Goal: Information Seeking & Learning: Learn about a topic

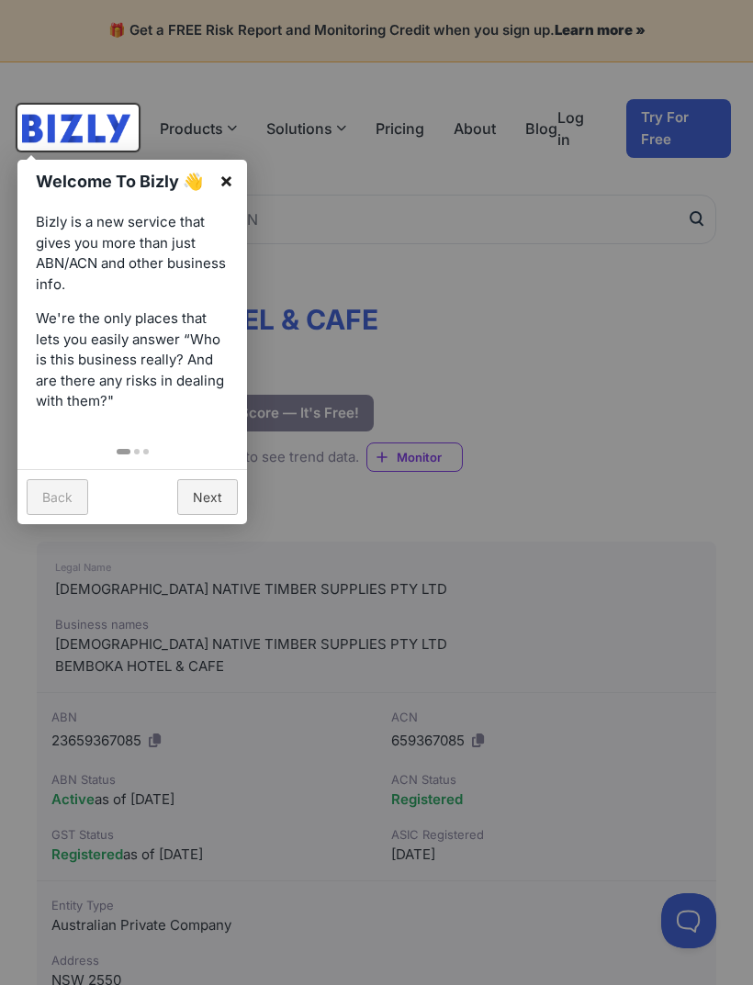
click at [219, 188] on link "×" at bounding box center [226, 180] width 41 height 41
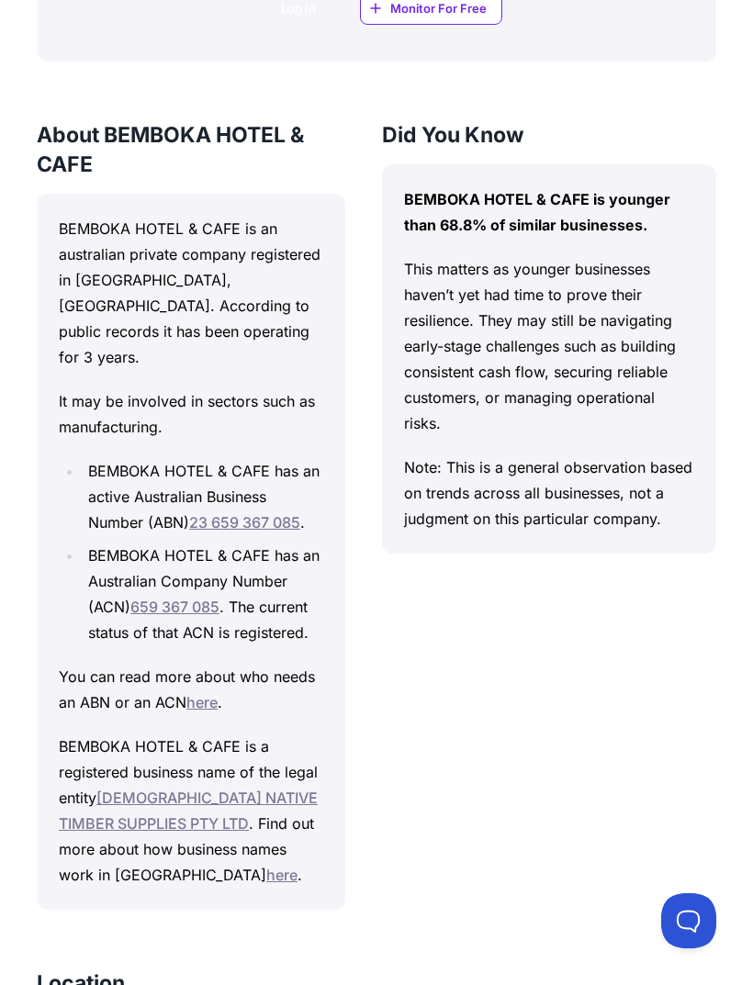
scroll to position [1841, 0]
click at [7, 570] on div "BEMBOKA HOTEL & CAFE Bizly Score: View Risk Score — It's Free! View Risk Score …" at bounding box center [376, 433] width 753 height 4160
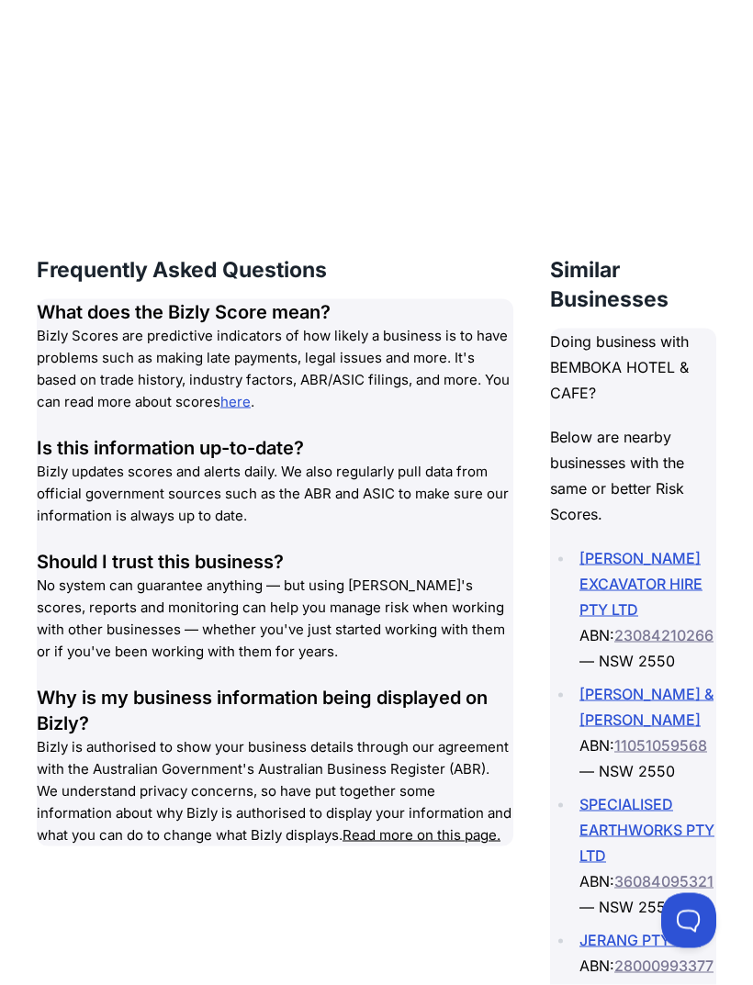
scroll to position [3071, 0]
click at [48, 736] on div "Why is my business information being displayed on Bizly?" at bounding box center [275, 709] width 477 height 51
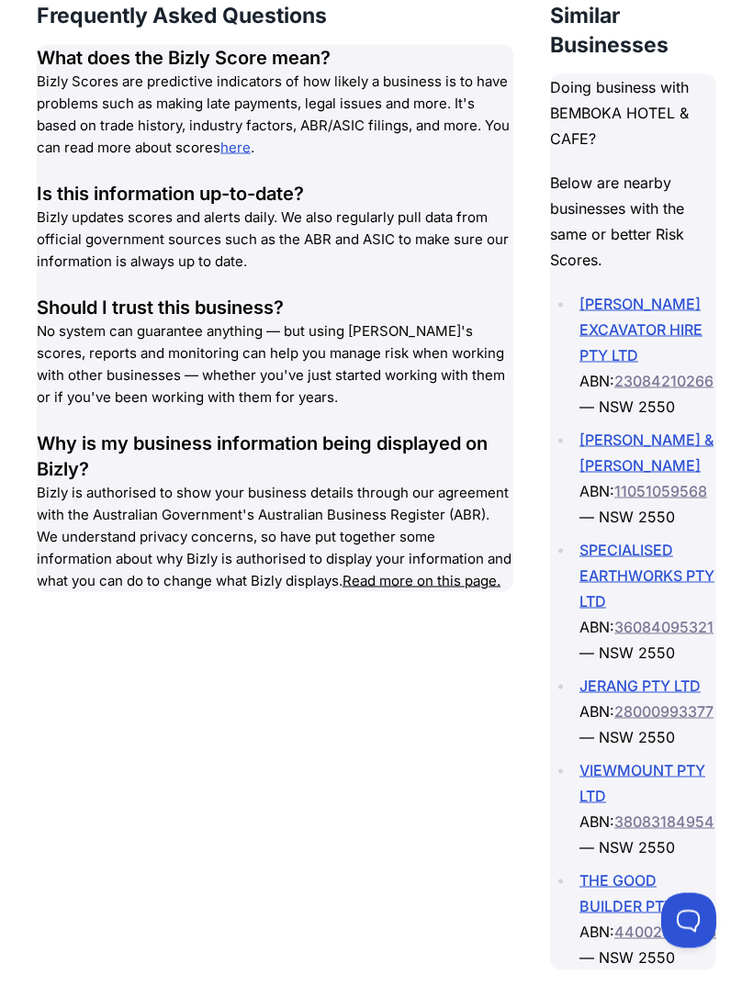
scroll to position [3325, 0]
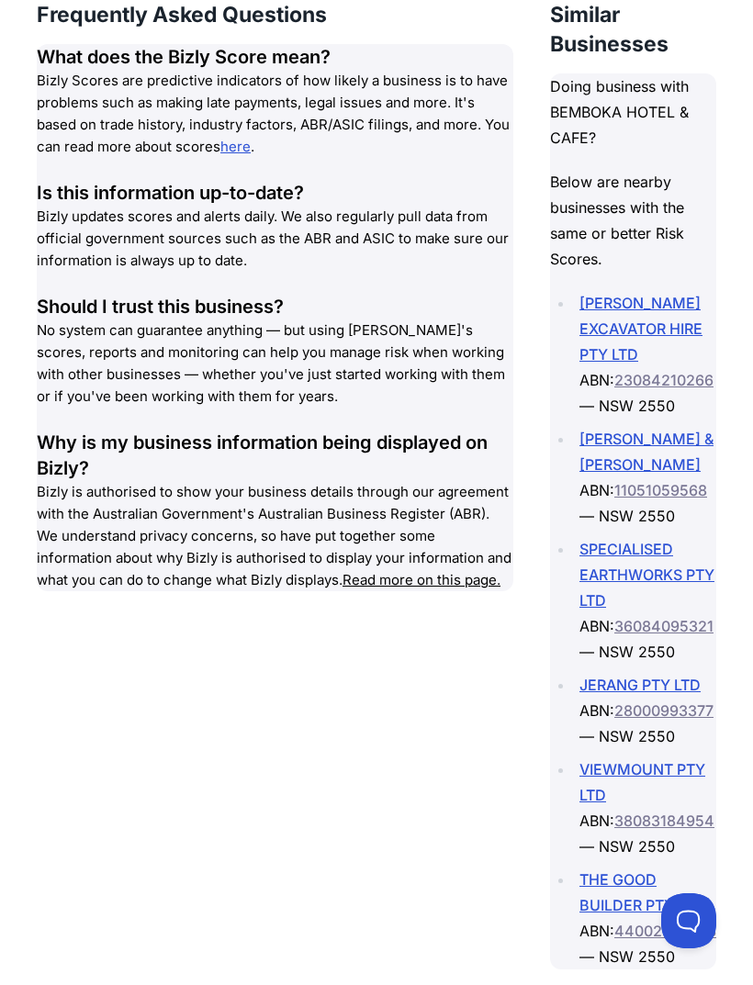
click at [638, 474] on link "[PERSON_NAME] & [PERSON_NAME]" at bounding box center [646, 452] width 134 height 44
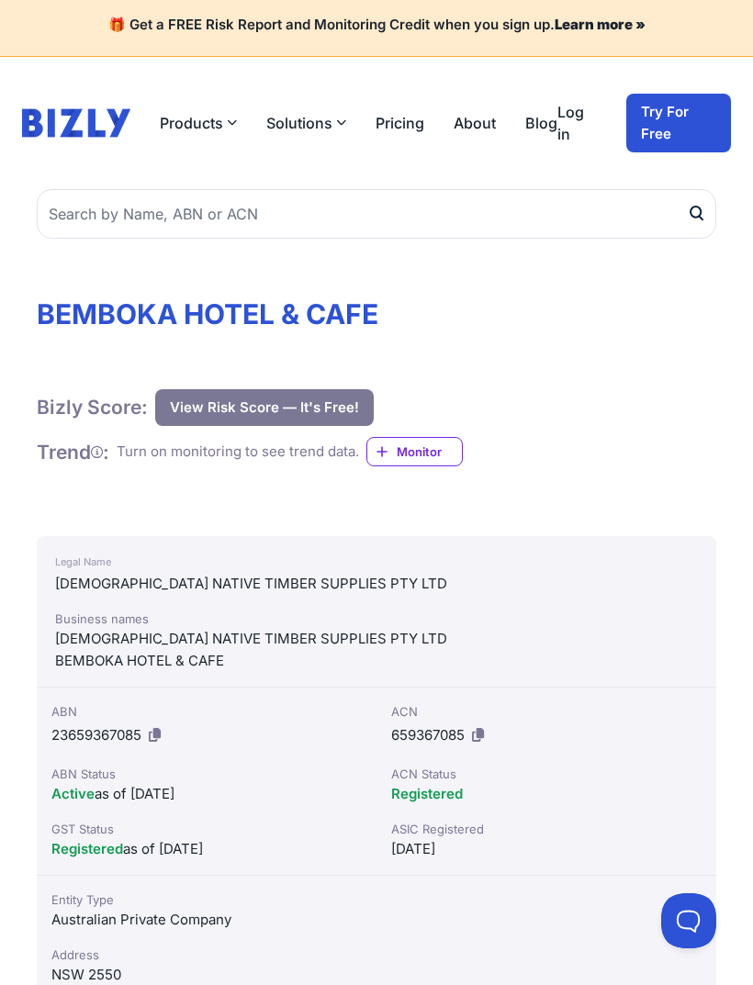
scroll to position [2, 0]
